Goal: Task Accomplishment & Management: Complete application form

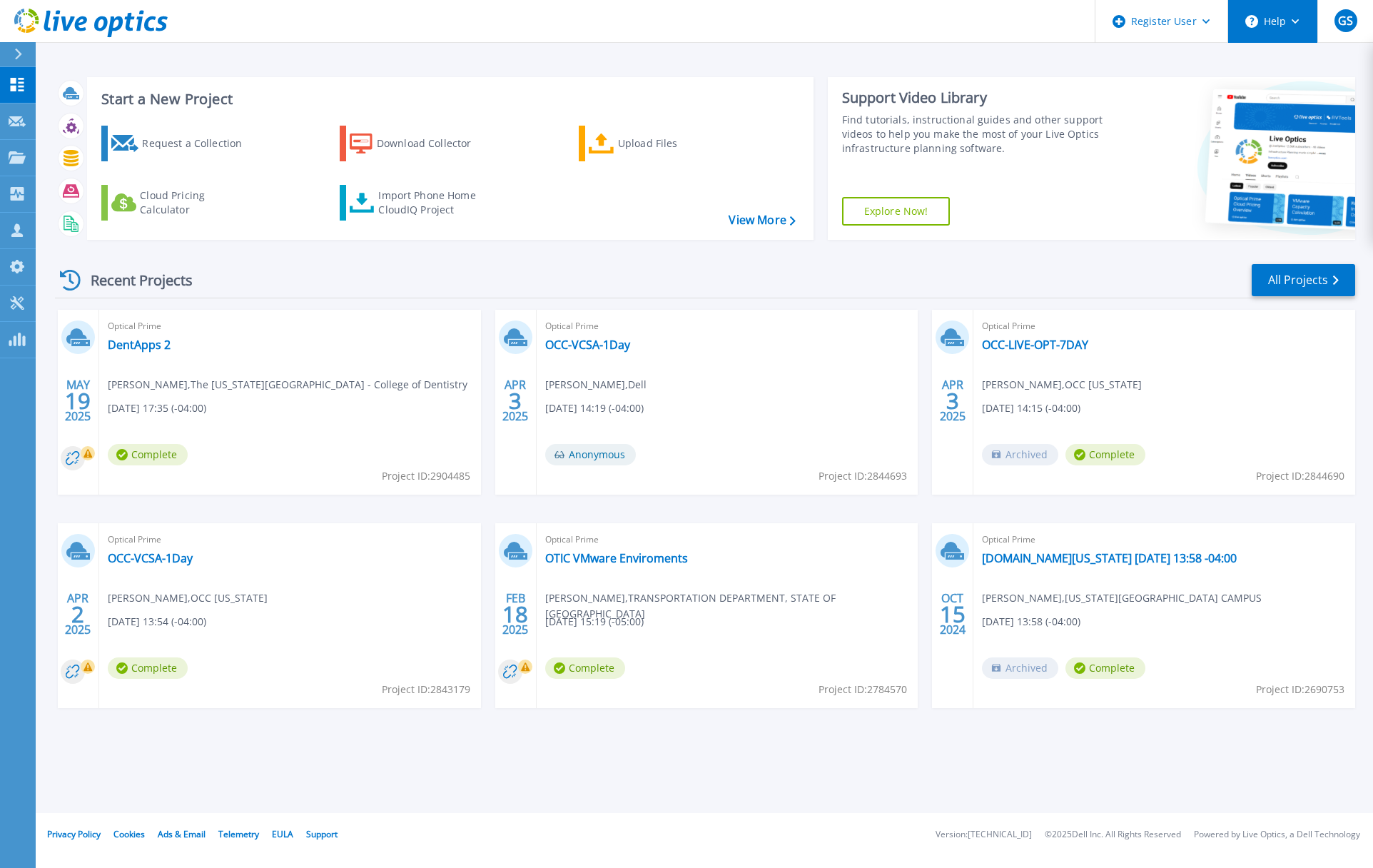
click at [1292, 19] on icon at bounding box center [1296, 21] width 8 height 5
click at [1294, 56] on link "Explore Helpful Articles" at bounding box center [1309, 61] width 159 height 35
click at [21, 57] on icon at bounding box center [18, 54] width 8 height 11
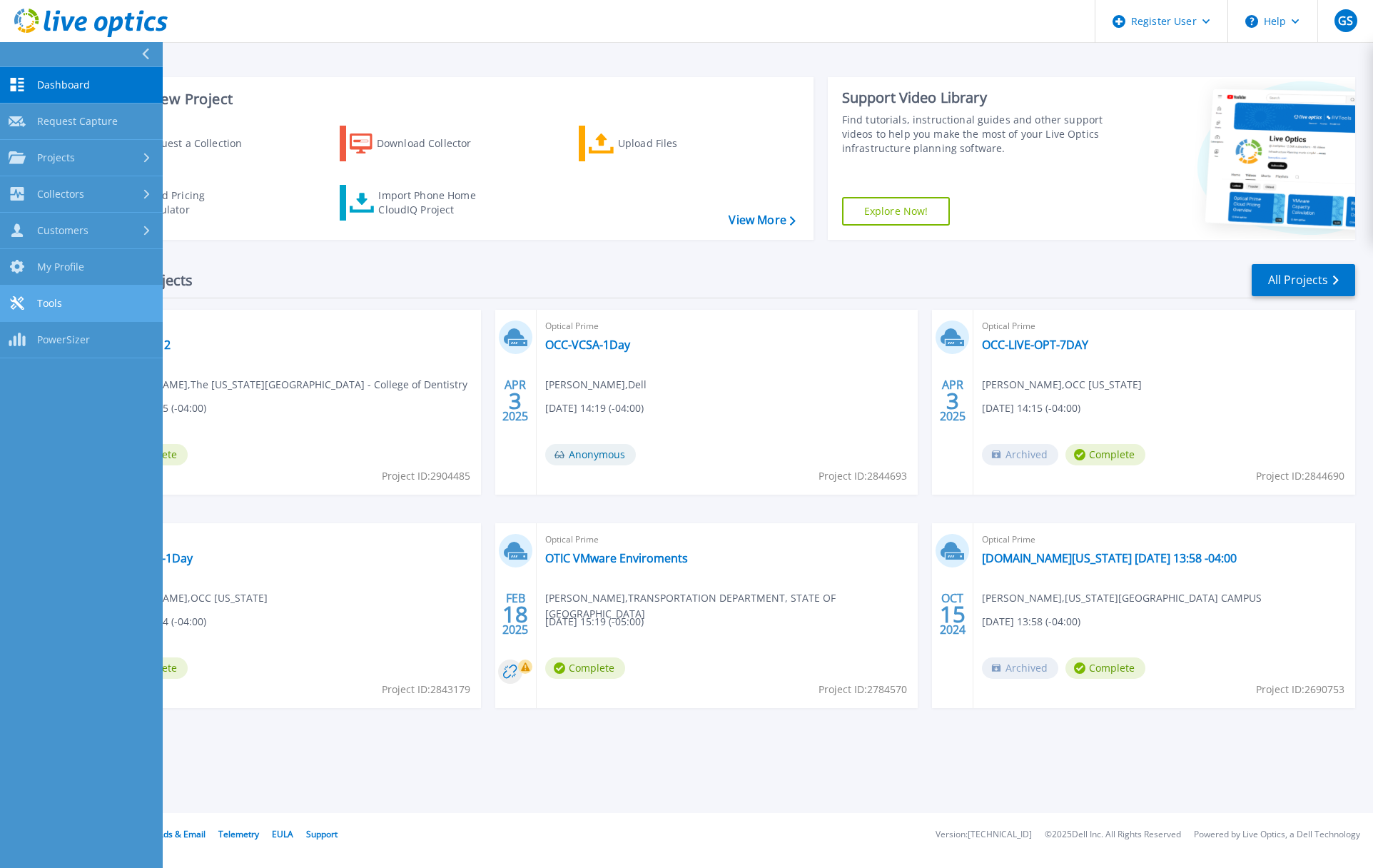
click at [42, 300] on span "Tools" at bounding box center [49, 303] width 25 height 13
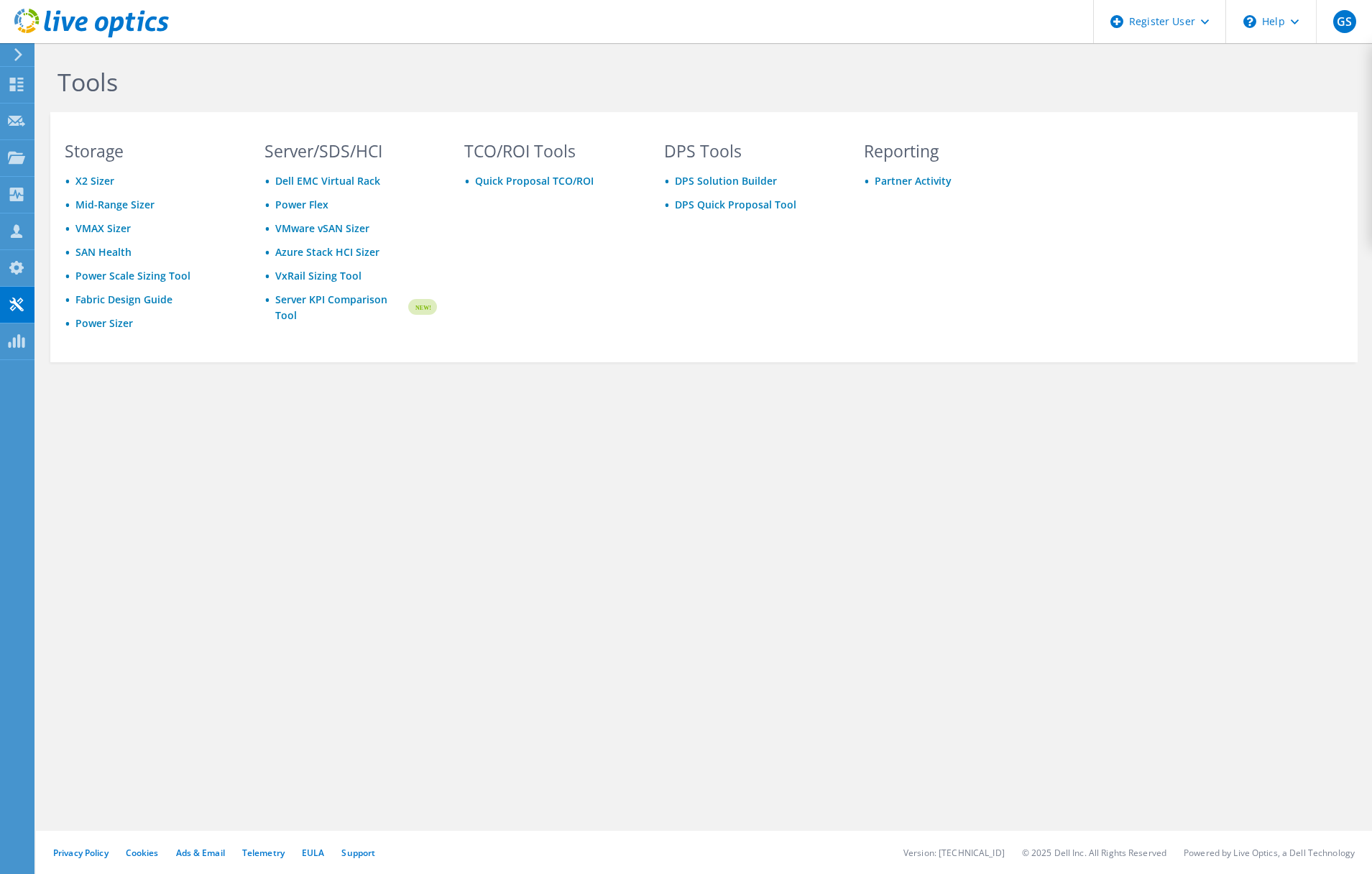
click at [769, 345] on div "DPS Tools DPS Solution Builder DPS Quick Proposal Tool" at bounding box center [750, 250] width 201 height 214
click at [768, 435] on div "Tools Storage X2 Sizer Mid-Range Sizer VMAX Sizer SAN Health Power Scale Sizing…" at bounding box center [704, 246] width 1337 height 405
drag, startPoint x: 738, startPoint y: 386, endPoint x: 735, endPoint y: 368, distance: 18.2
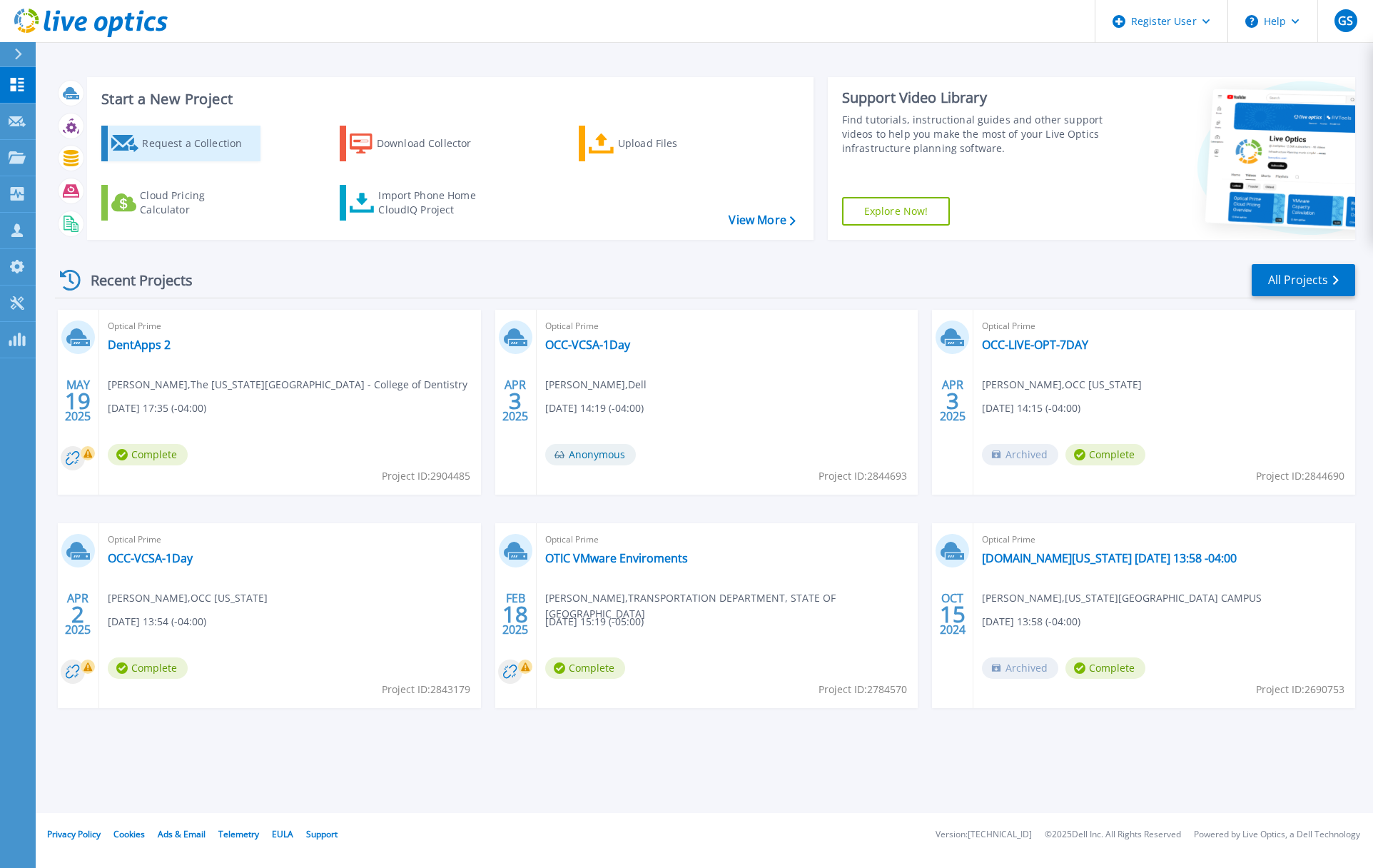
click at [214, 143] on div "Request a Collection" at bounding box center [199, 143] width 114 height 28
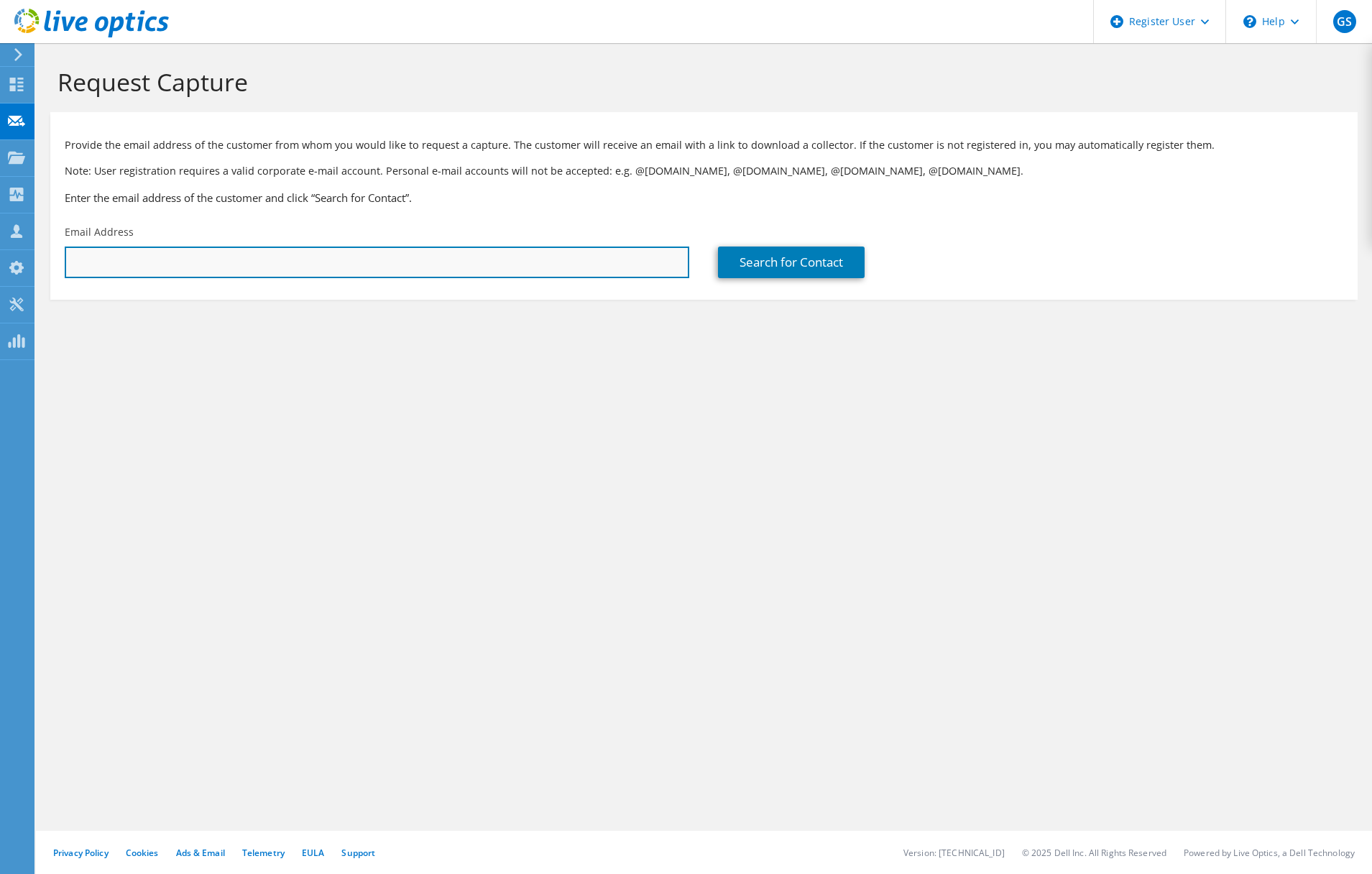
click at [342, 270] on input "text" at bounding box center [377, 262] width 624 height 32
type input "gerald.shonebarger@dell.com"
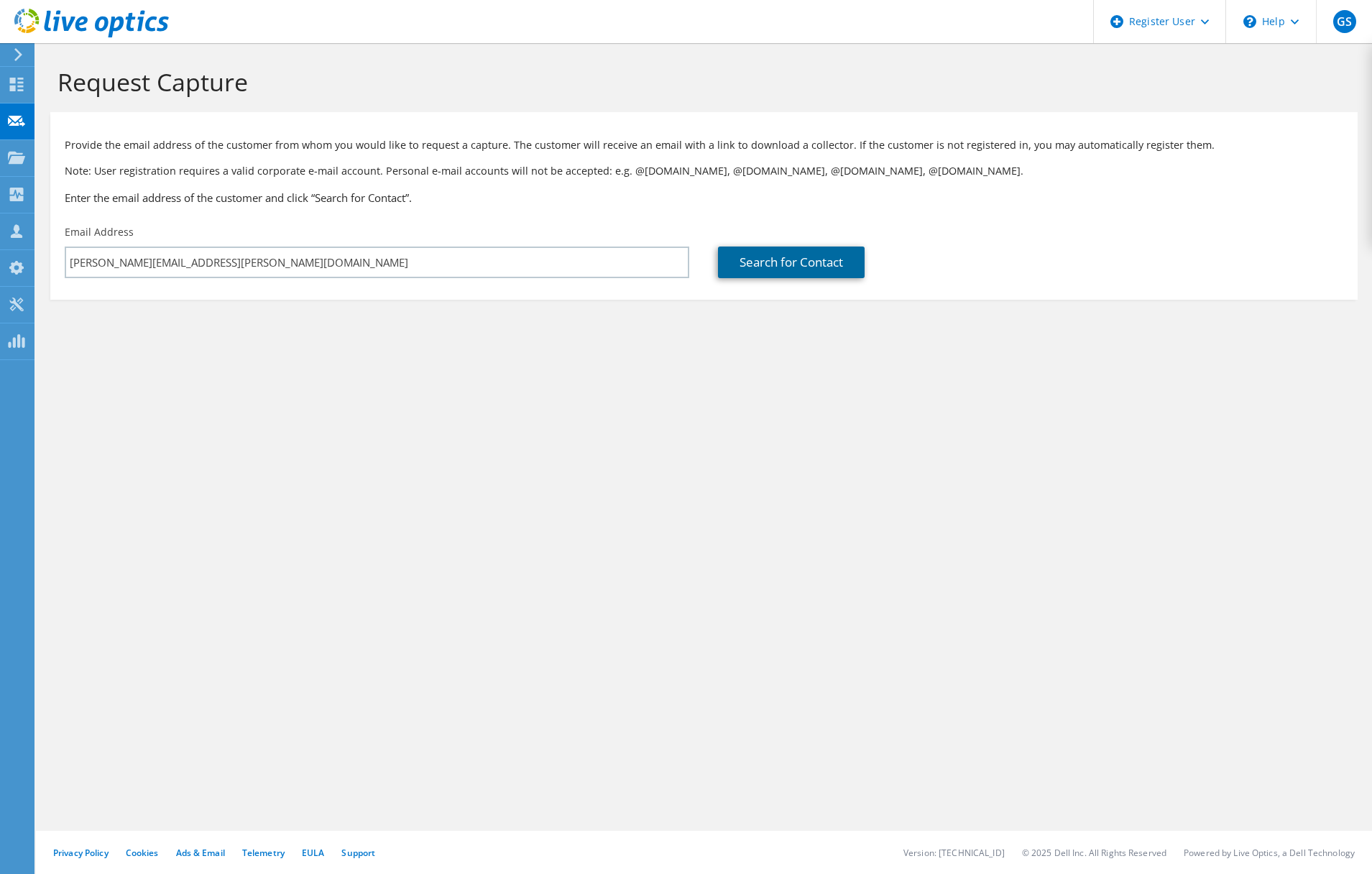
click at [753, 261] on link "Search for Contact" at bounding box center [792, 262] width 146 height 32
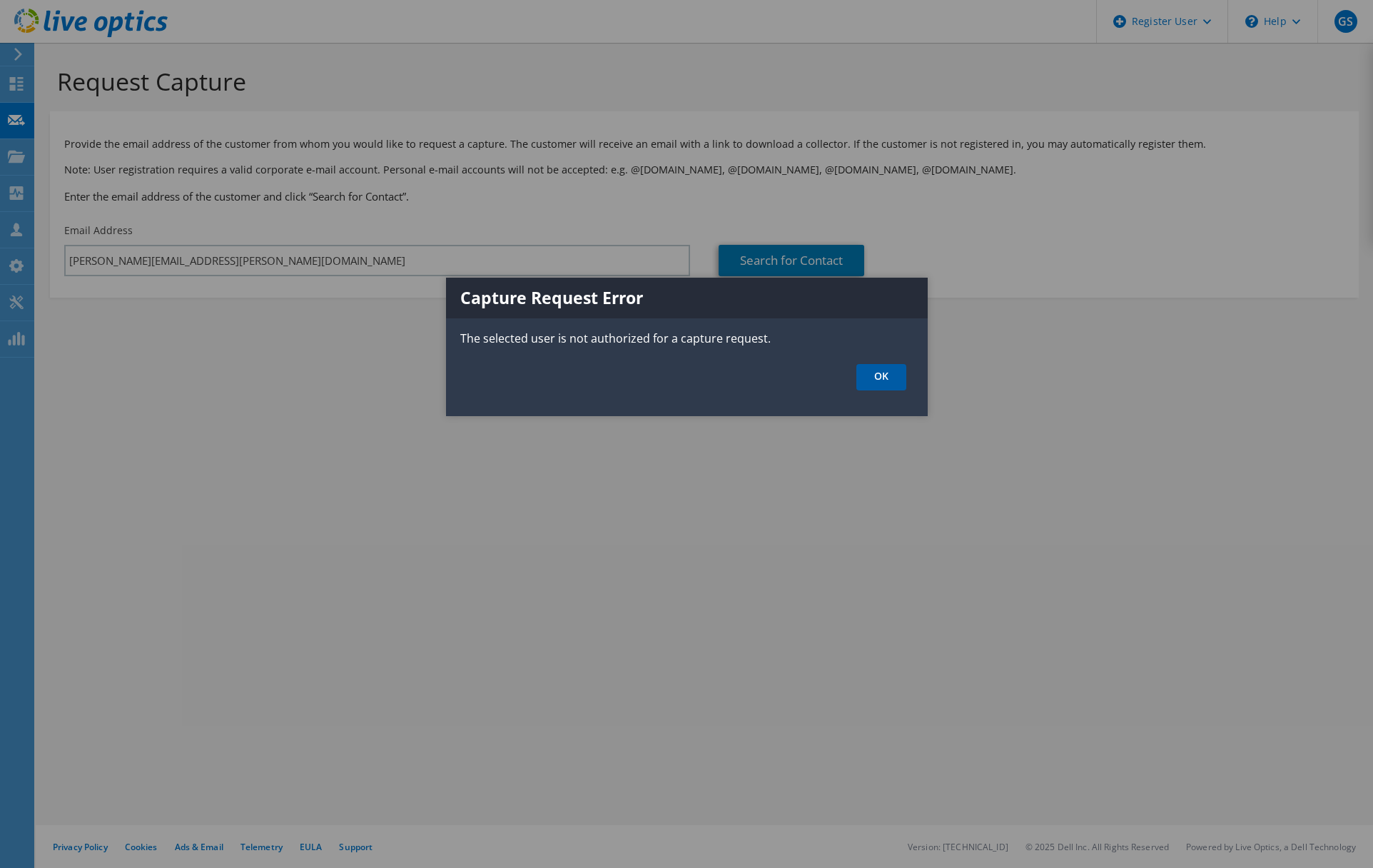
click at [874, 375] on link "OK" at bounding box center [881, 377] width 50 height 27
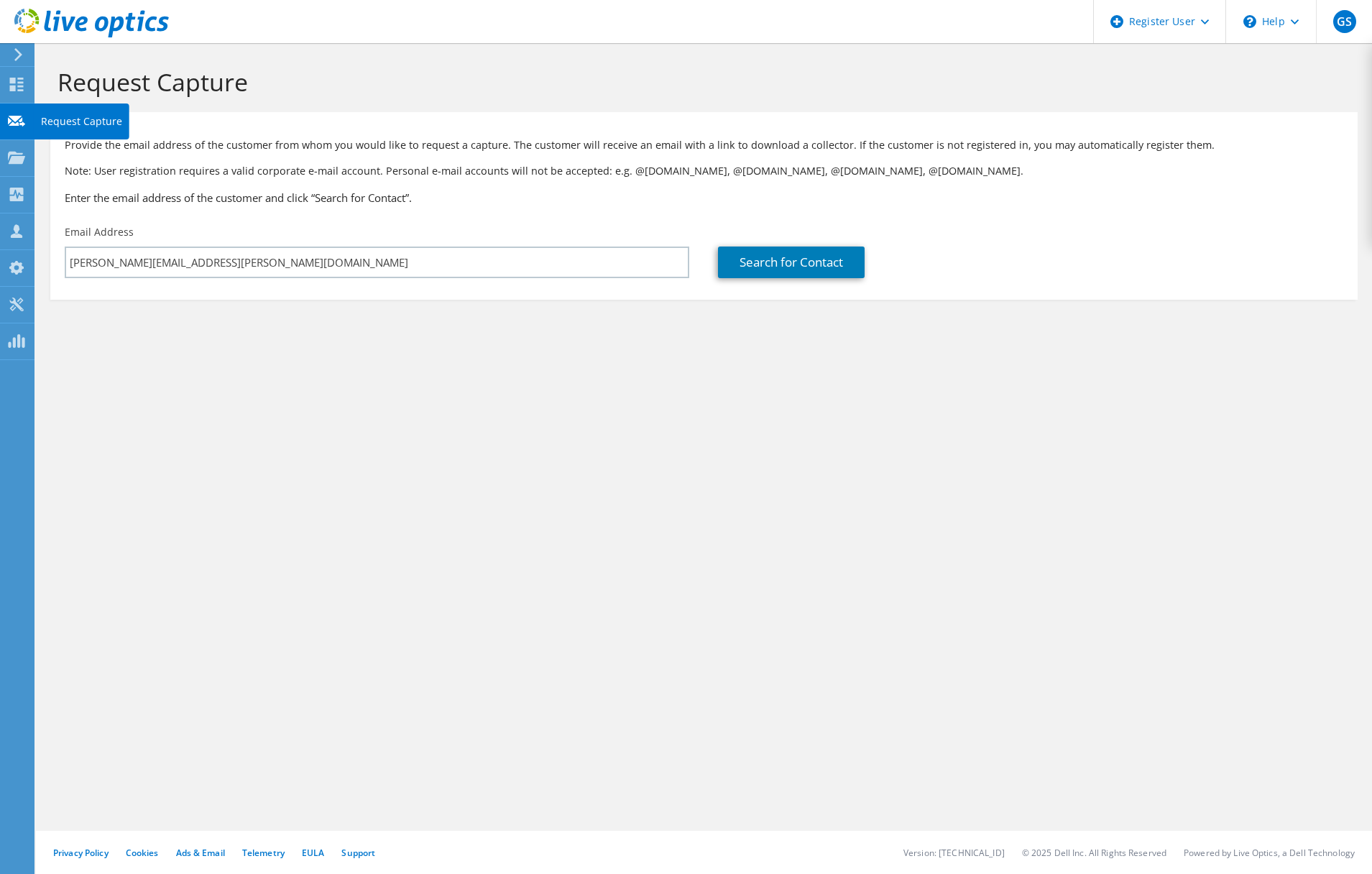
click at [20, 123] on icon at bounding box center [16, 121] width 17 height 14
click at [18, 51] on use at bounding box center [18, 54] width 8 height 13
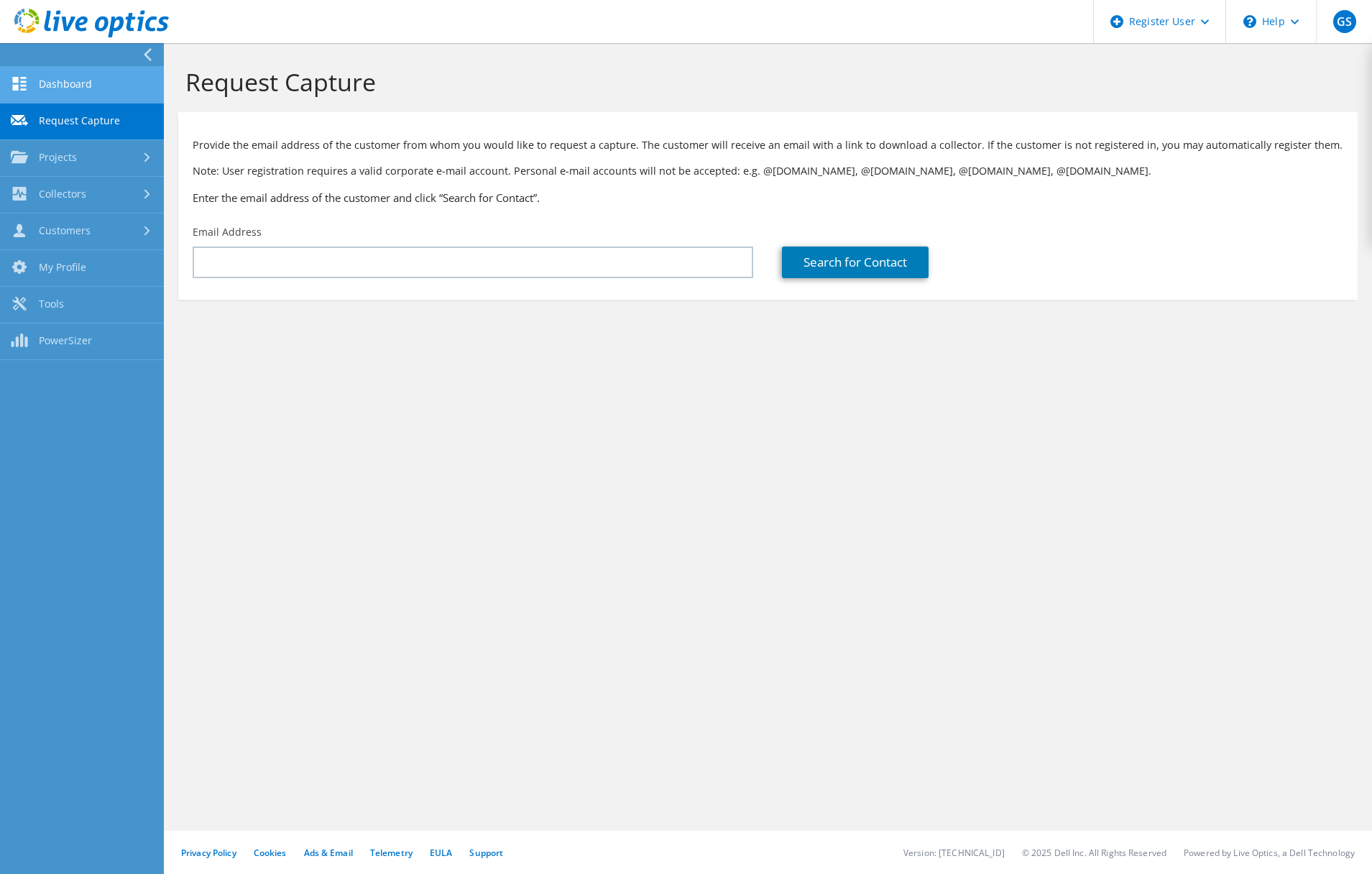
click at [66, 80] on link "Dashboard" at bounding box center [82, 86] width 164 height 37
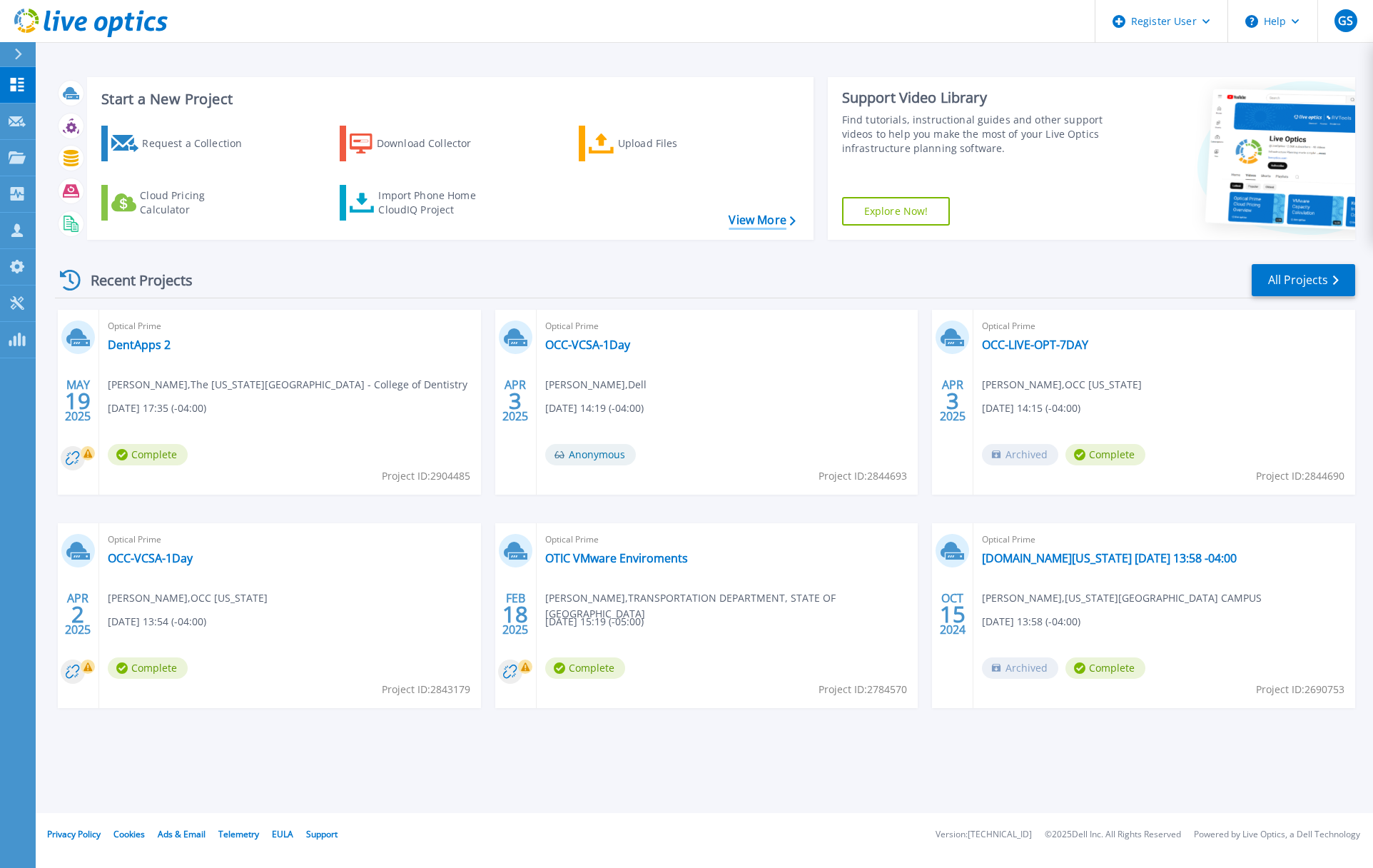
click at [766, 217] on link "View More" at bounding box center [762, 220] width 67 height 14
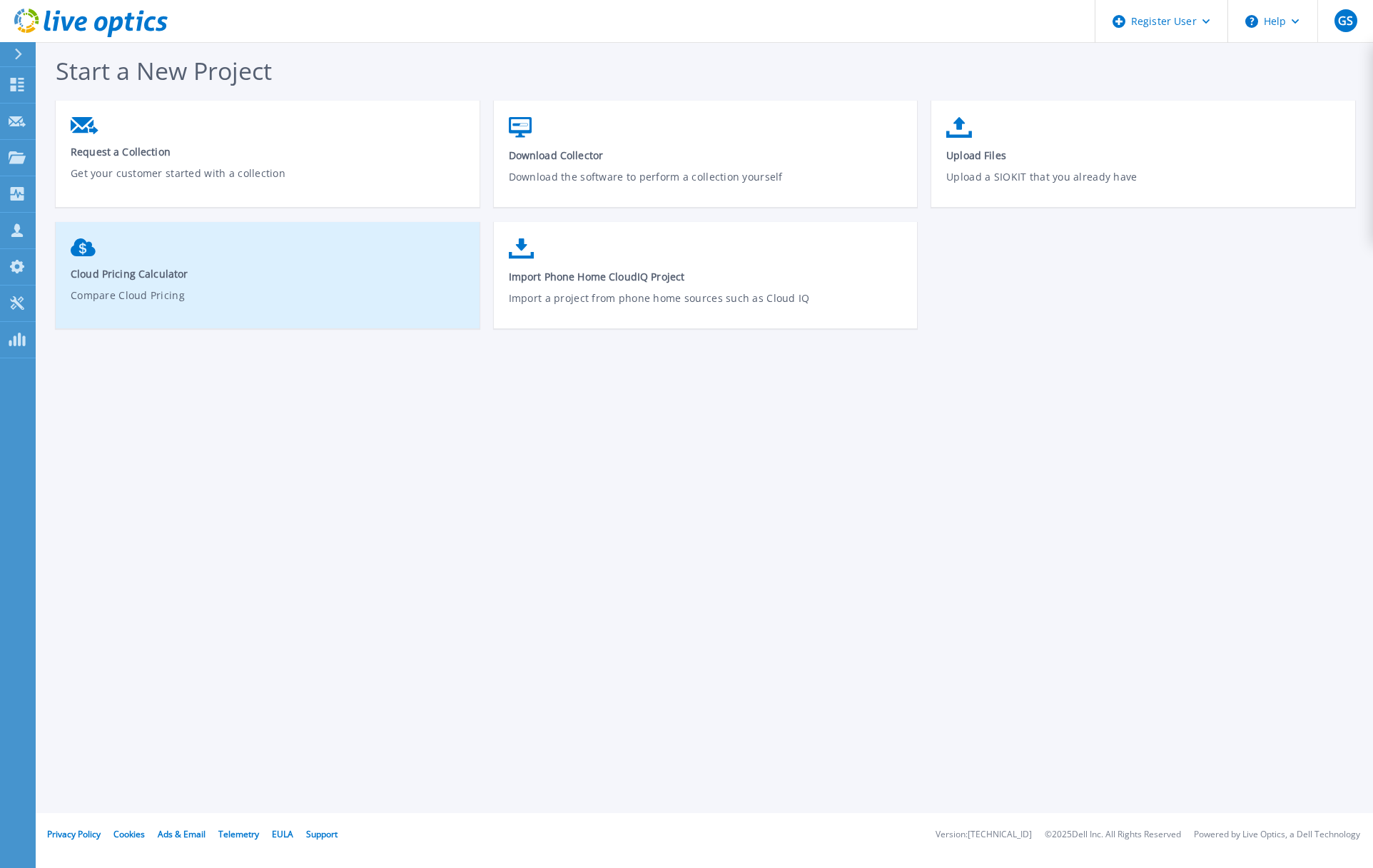
click at [318, 300] on p "Compare Cloud Pricing" at bounding box center [268, 304] width 395 height 33
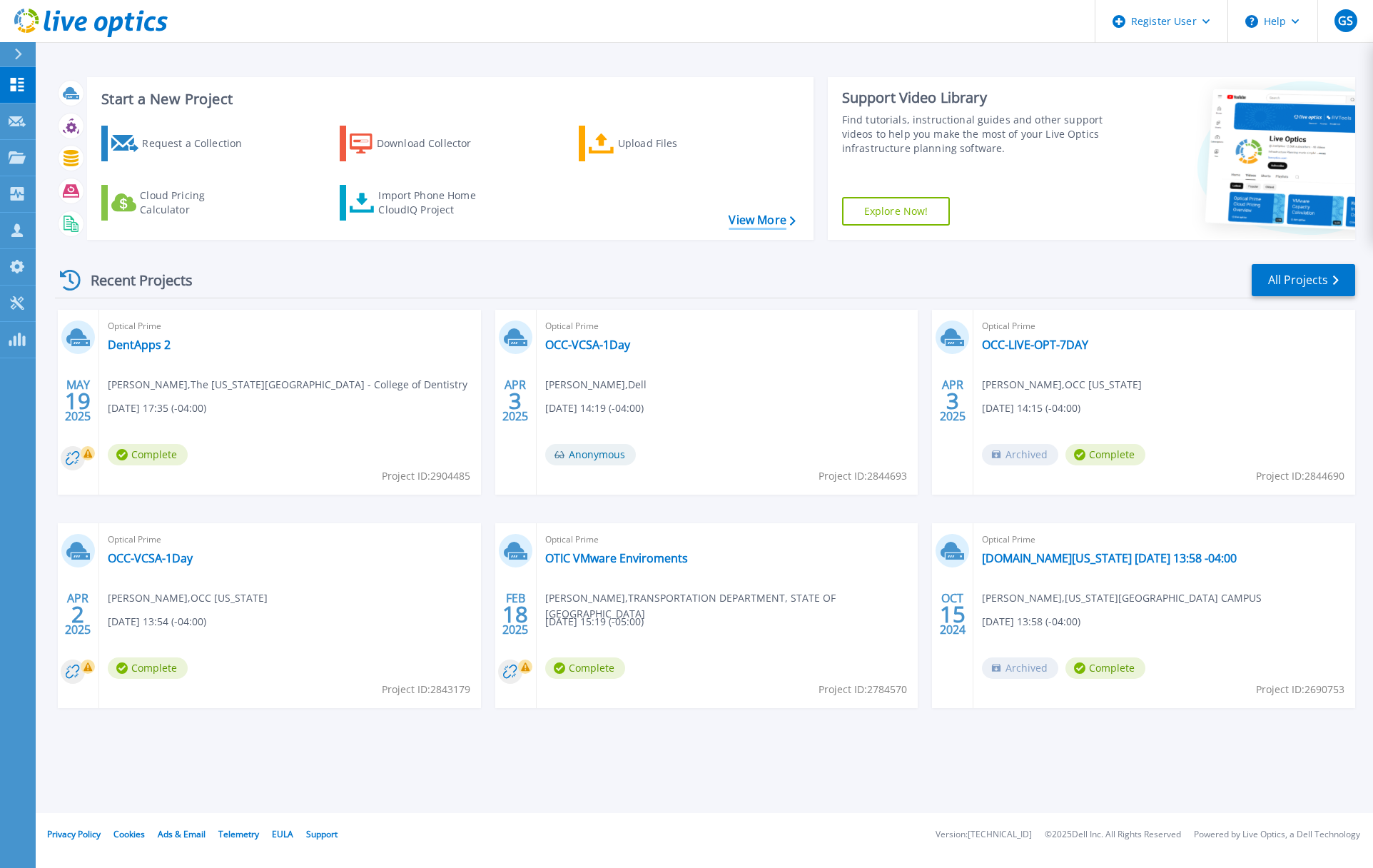
click at [764, 219] on link "View More" at bounding box center [762, 220] width 67 height 14
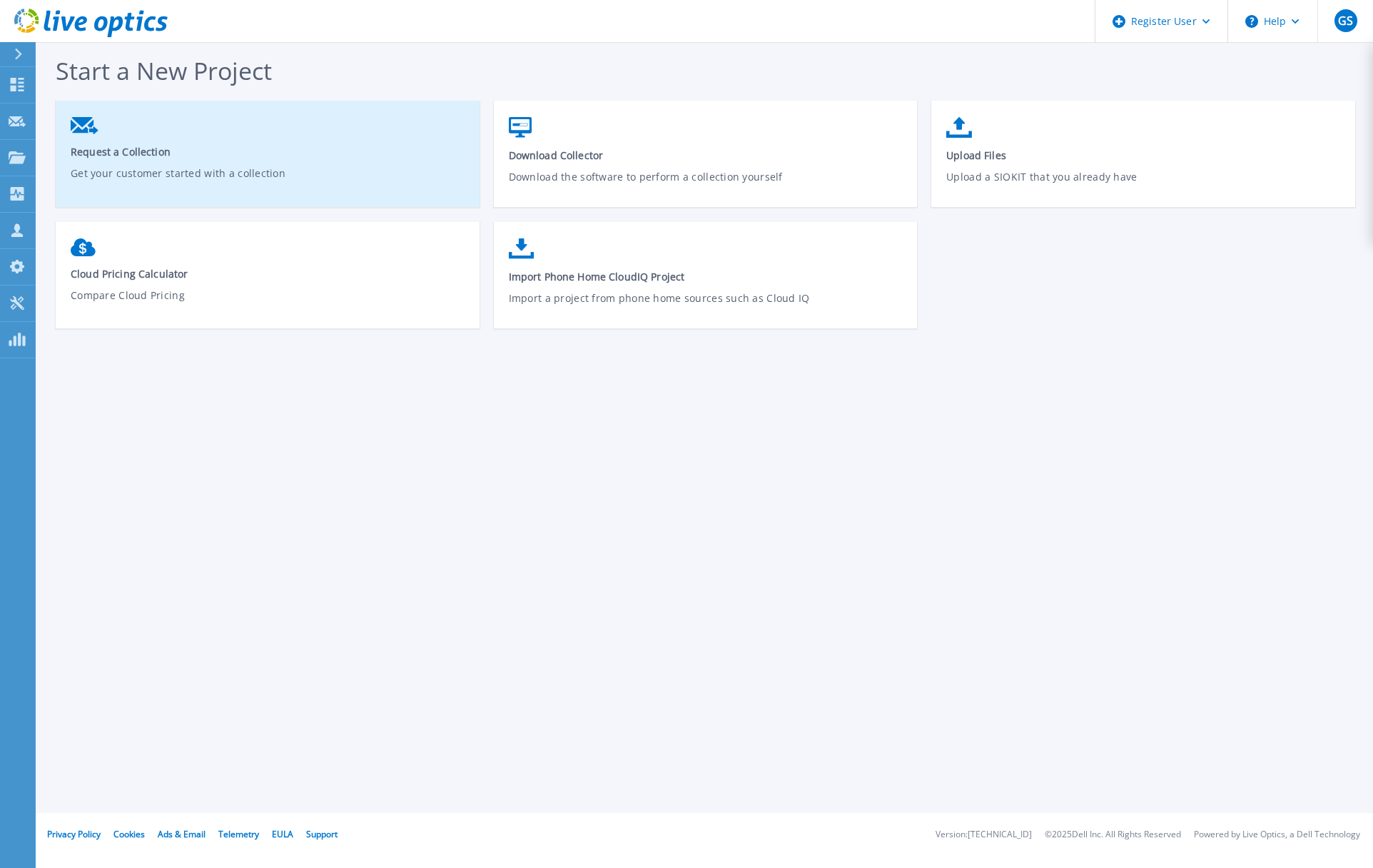
click at [389, 175] on p "Get your customer started with a collection" at bounding box center [268, 181] width 395 height 33
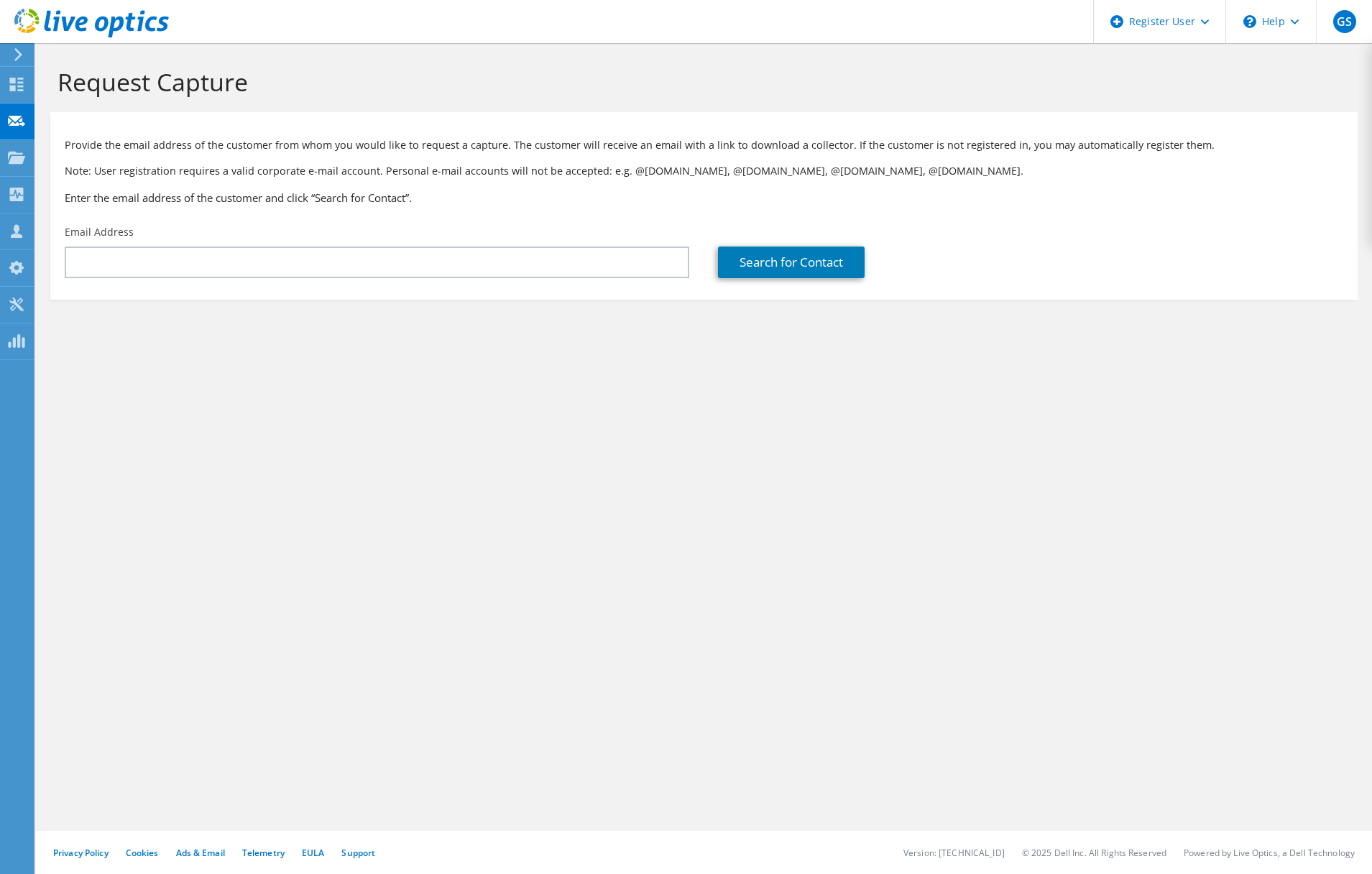
click at [419, 279] on div "Email Address" at bounding box center [377, 252] width 654 height 68
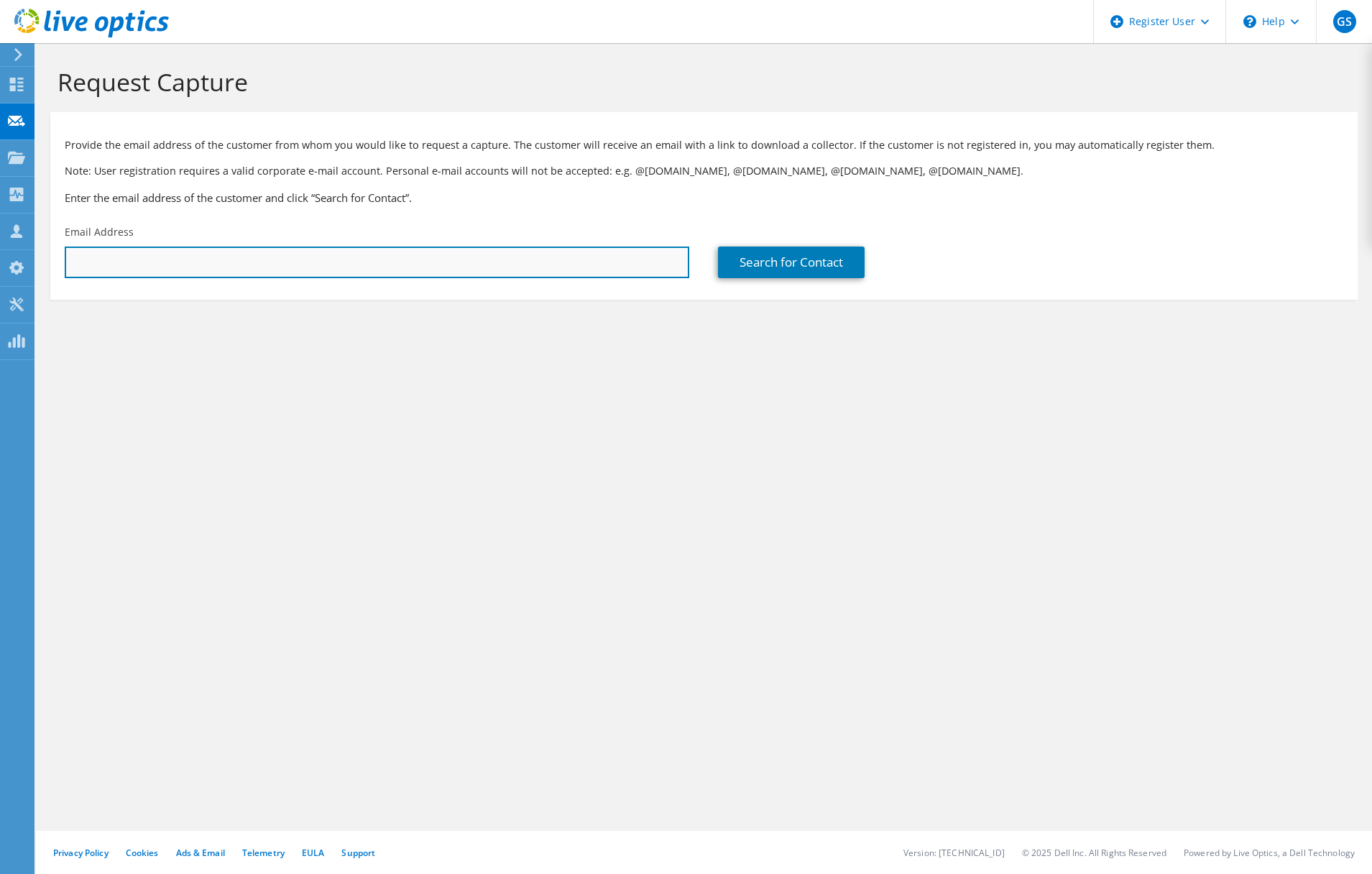
click at [418, 266] on input "text" at bounding box center [377, 262] width 624 height 32
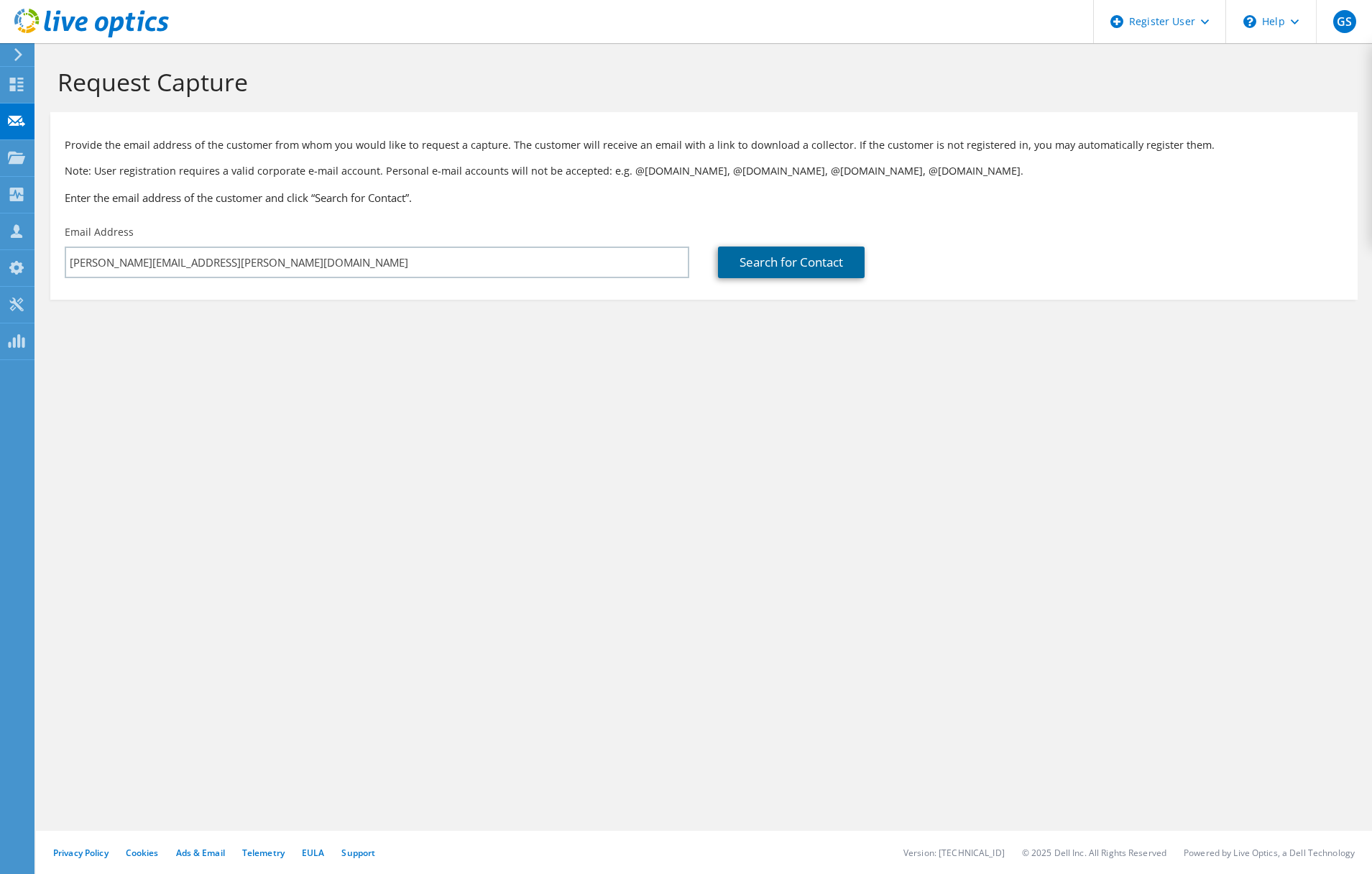
click at [768, 264] on link "Search for Contact" at bounding box center [792, 262] width 146 height 32
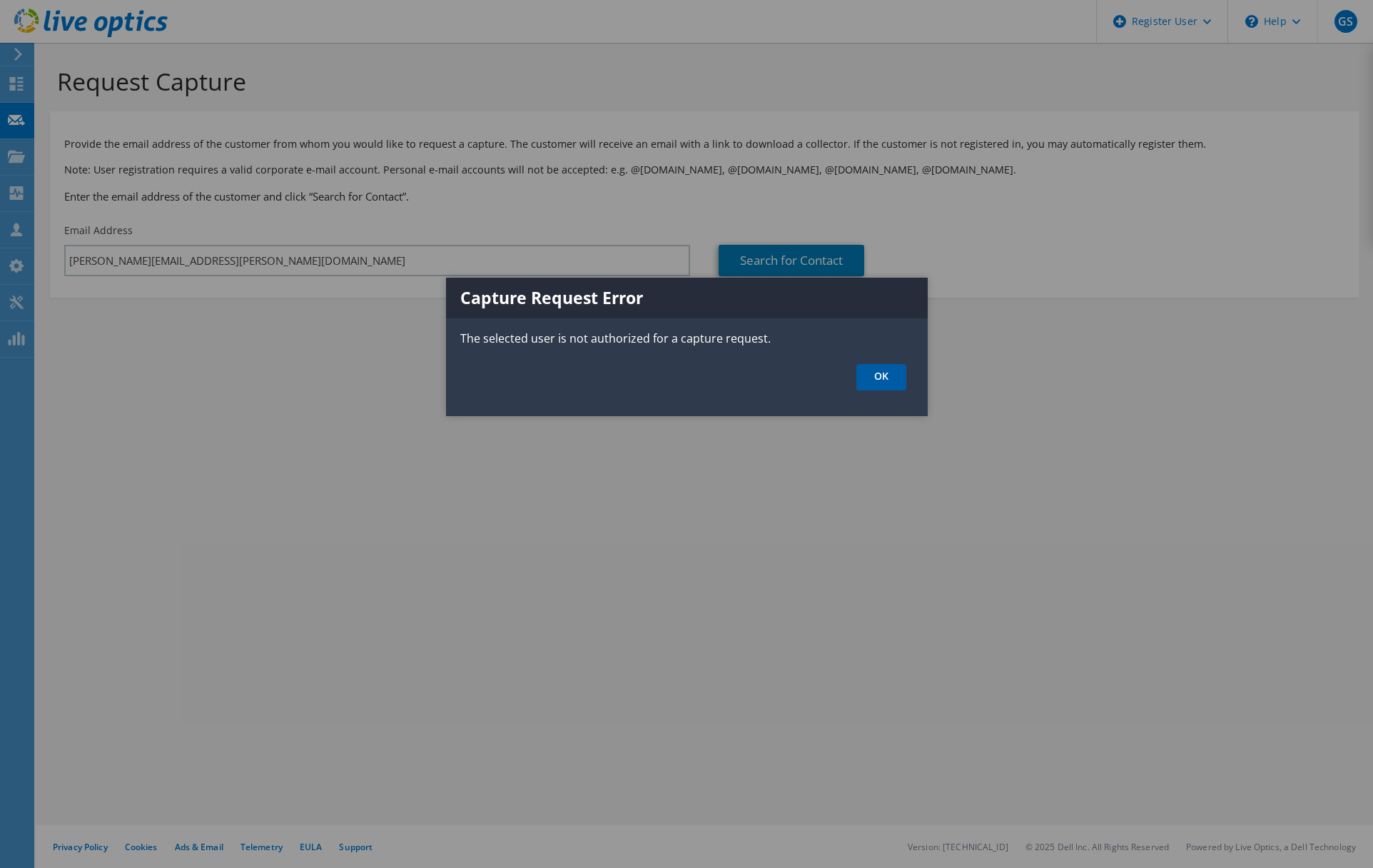
click at [886, 383] on link "OK" at bounding box center [881, 377] width 50 height 27
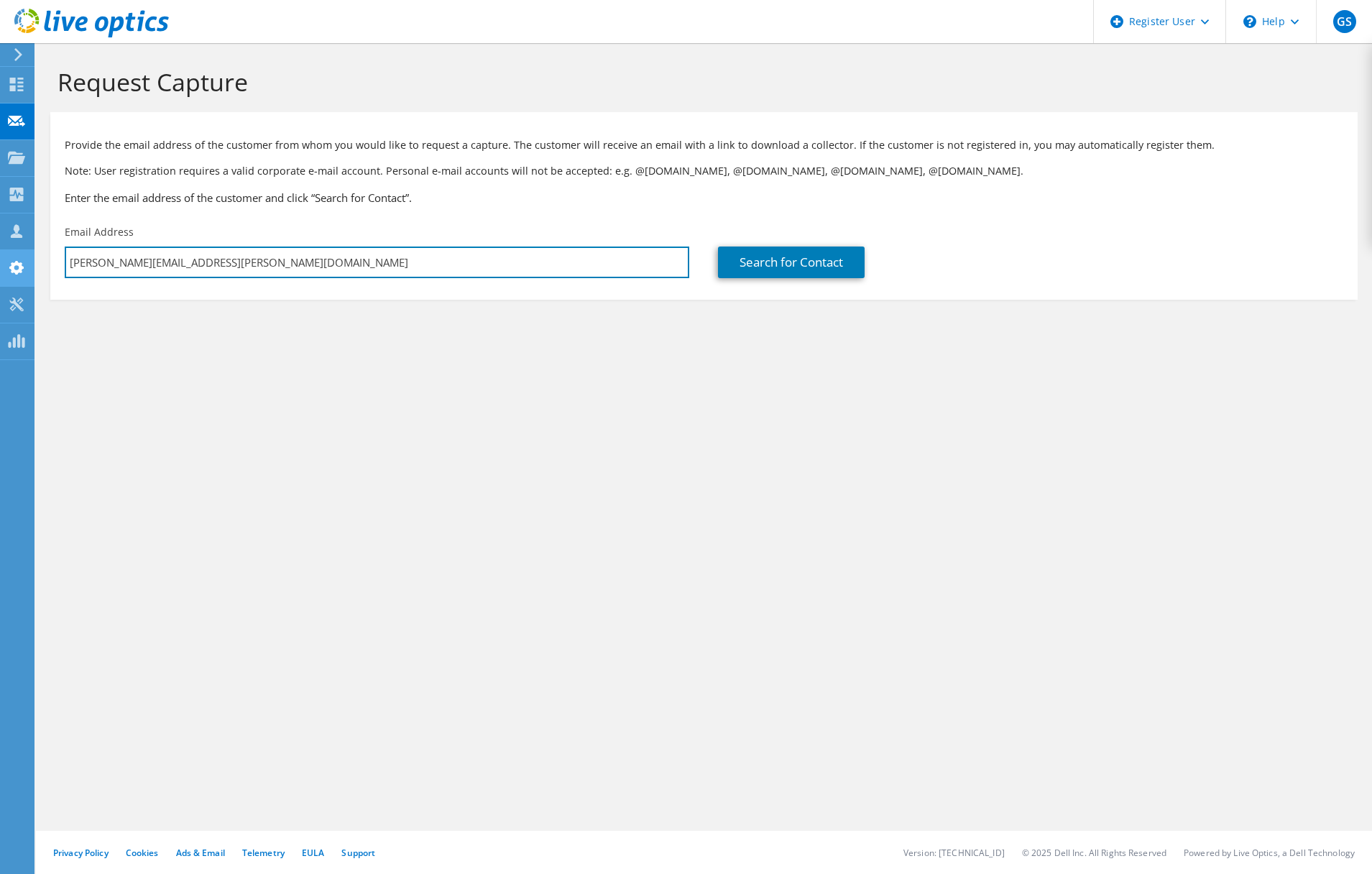
drag, startPoint x: 237, startPoint y: 264, endPoint x: 10, endPoint y: 261, distance: 227.0
click at [10, 261] on div "GS Dell User Gerald Shonebarger Gerald.Shonebarger@Dell.com Dell My Profile Log…" at bounding box center [686, 437] width 1372 height 874
type input "g"
type input "Greg.Willms@medmutual.com"
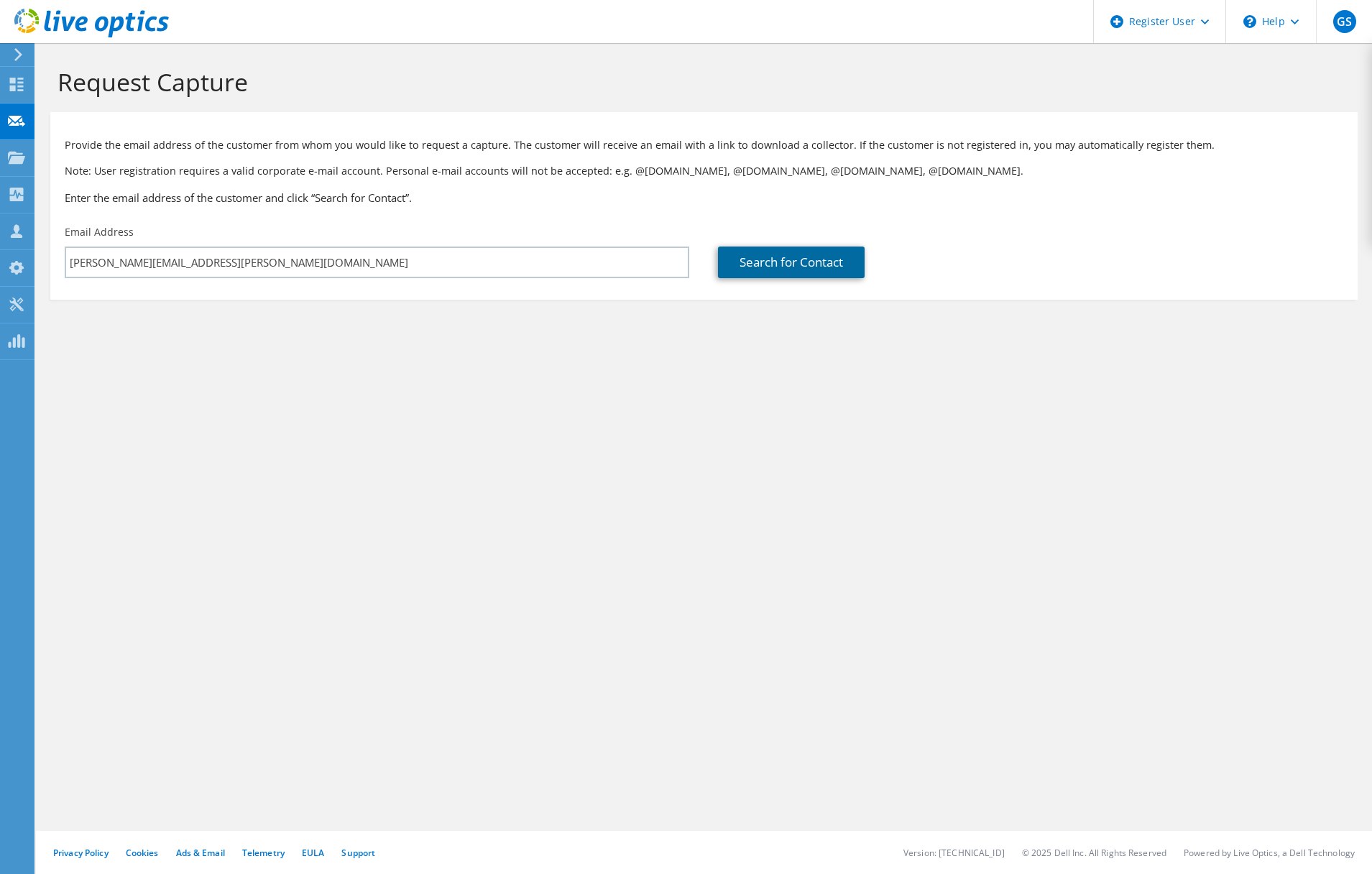
click at [781, 274] on link "Search for Contact" at bounding box center [792, 262] width 146 height 32
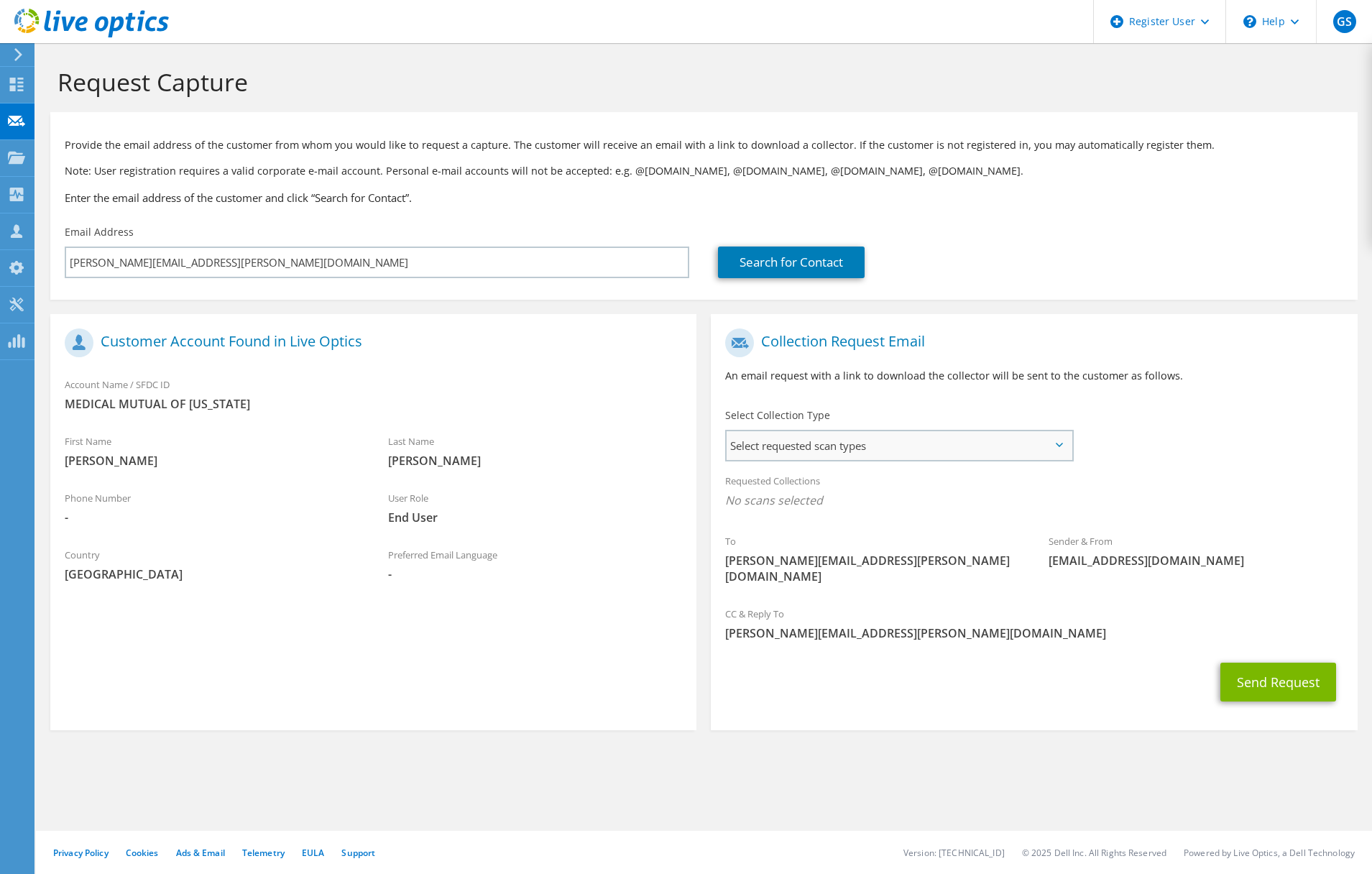
click at [849, 447] on span "Select requested scan types" at bounding box center [900, 445] width 345 height 29
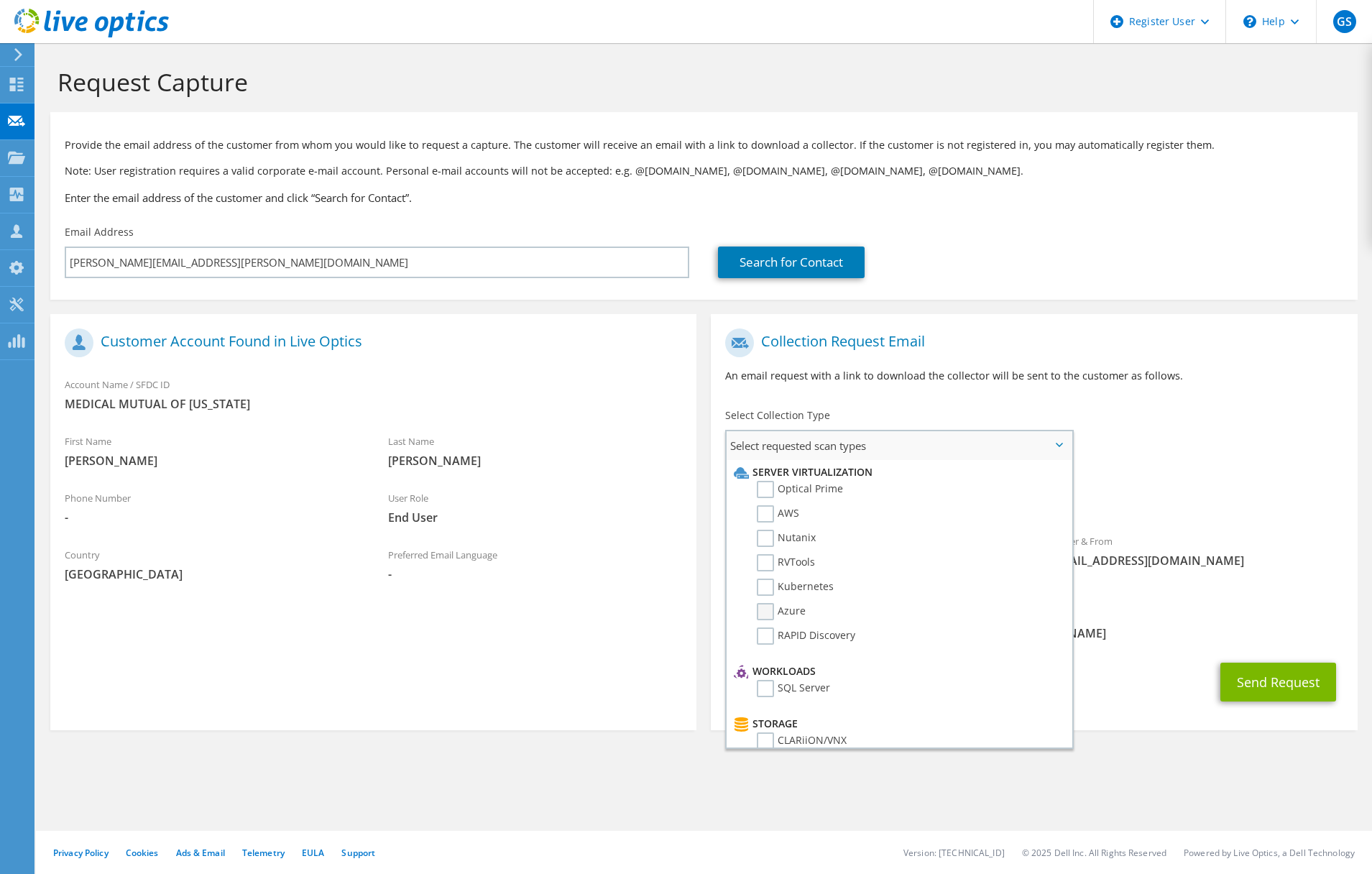
click at [768, 609] on label "Azure" at bounding box center [781, 611] width 49 height 17
click at [0, 0] on input "Azure" at bounding box center [0, 0] width 0 height 0
click at [1115, 786] on section "Request Capture Provide the email address of the customer from whom you would l…" at bounding box center [704, 425] width 1337 height 763
